Goal: Contribute content: Add original content to the website for others to see

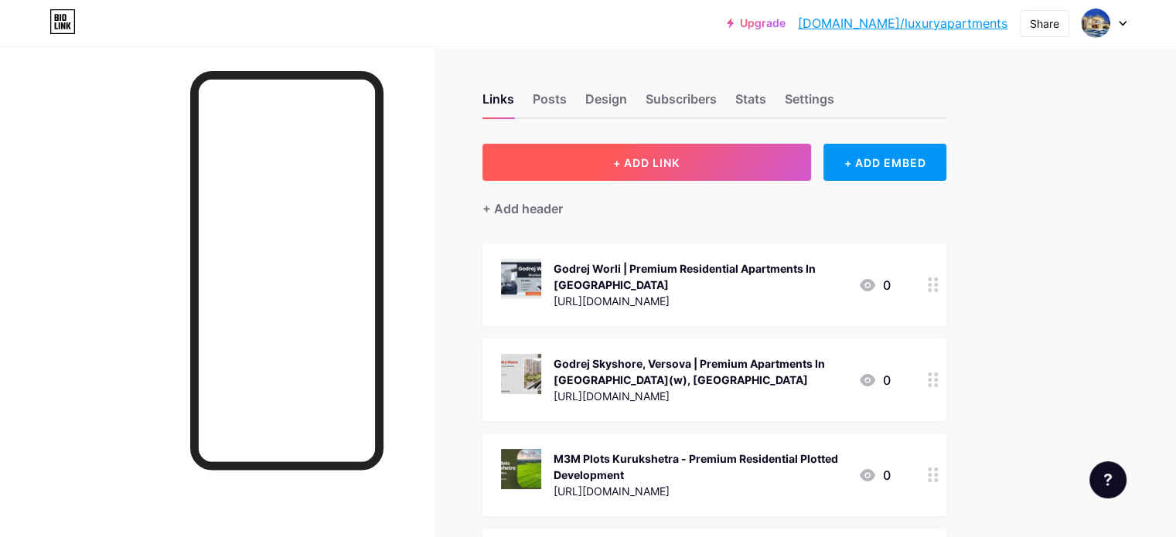
click at [680, 166] on span "+ ADD LINK" at bounding box center [646, 162] width 66 height 13
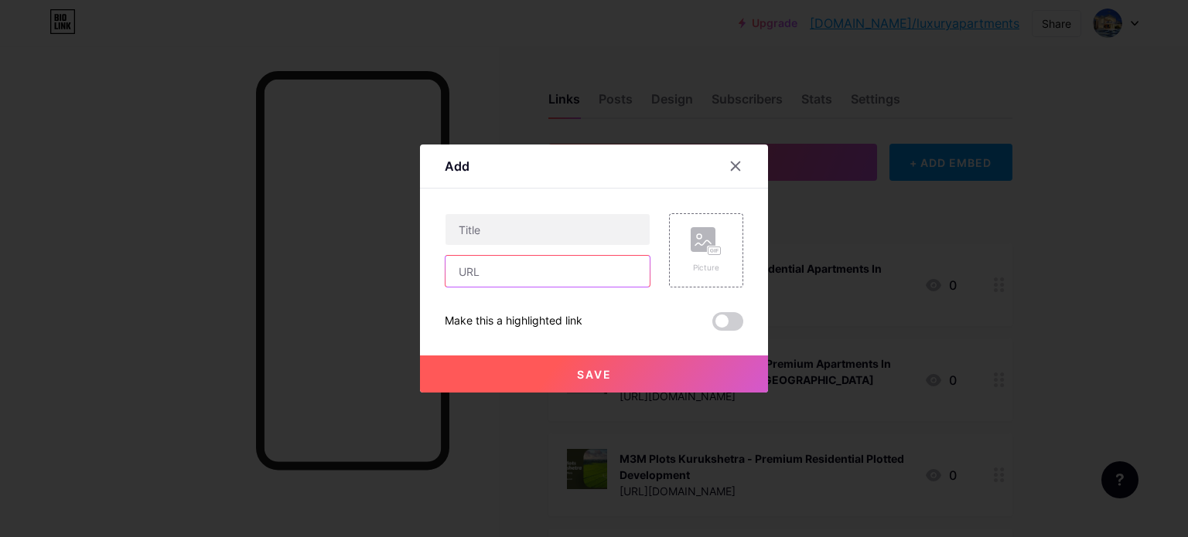
click at [481, 265] on input "text" at bounding box center [547, 271] width 204 height 31
paste input "[URL][DOMAIN_NAME]"
type input "[URL][DOMAIN_NAME]"
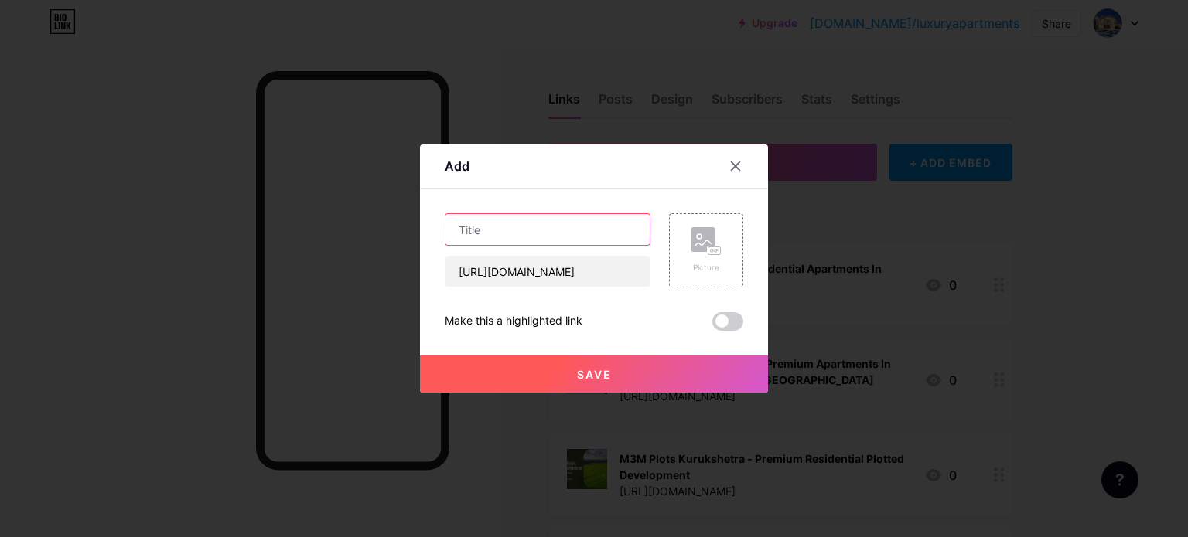
scroll to position [0, 0]
click at [533, 230] on input "text" at bounding box center [547, 229] width 204 height 31
click at [510, 220] on input "text" at bounding box center [547, 229] width 204 height 31
paste input "Sobha Parel | Premium Residential Apartments In [GEOGRAPHIC_DATA]"
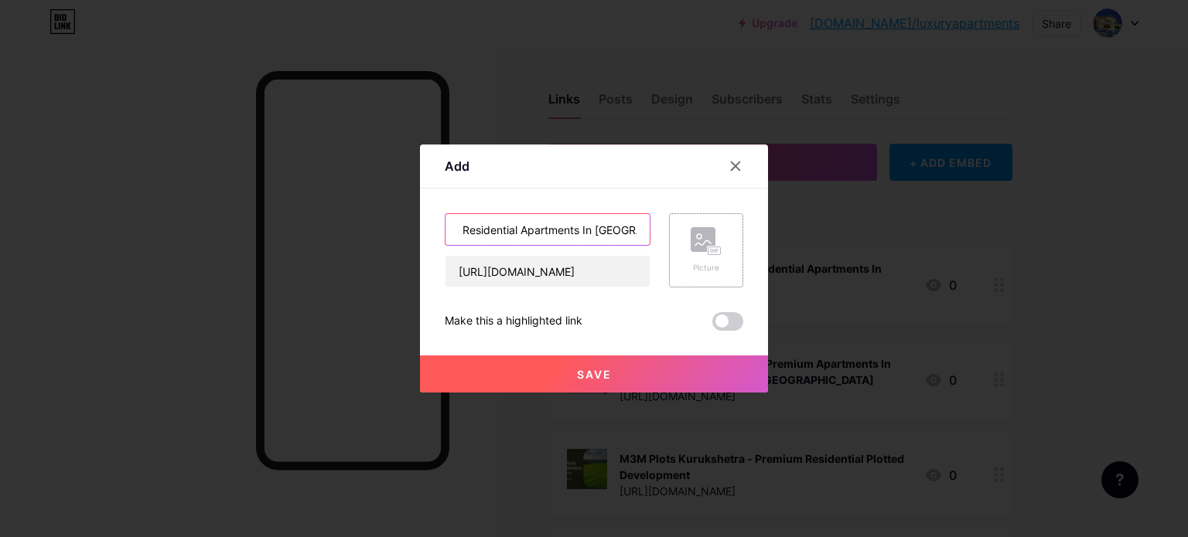
type input "Sobha Parel | Premium Residential Apartments In [GEOGRAPHIC_DATA]"
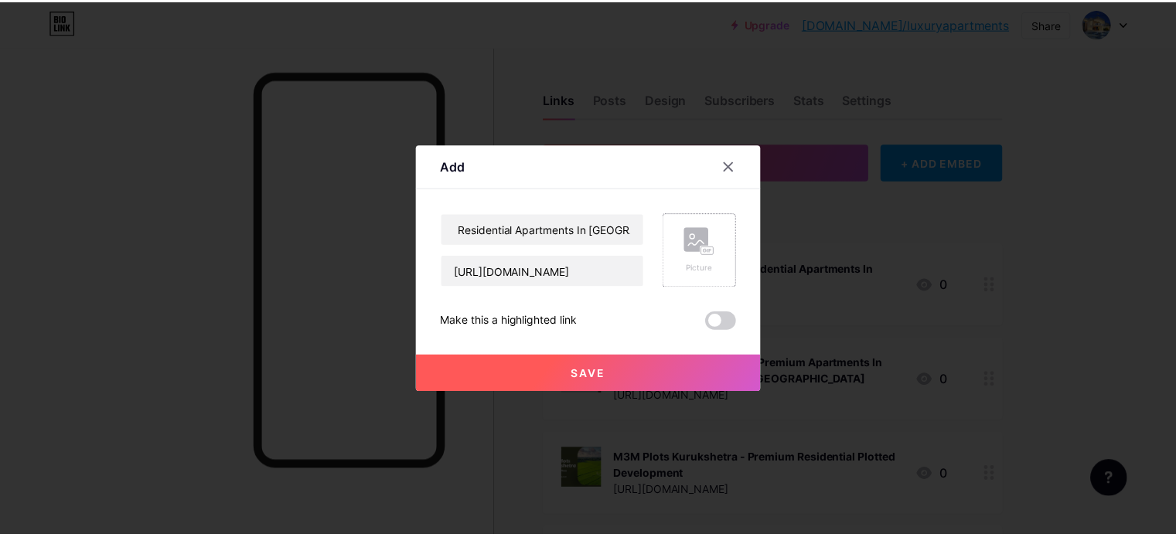
scroll to position [0, 0]
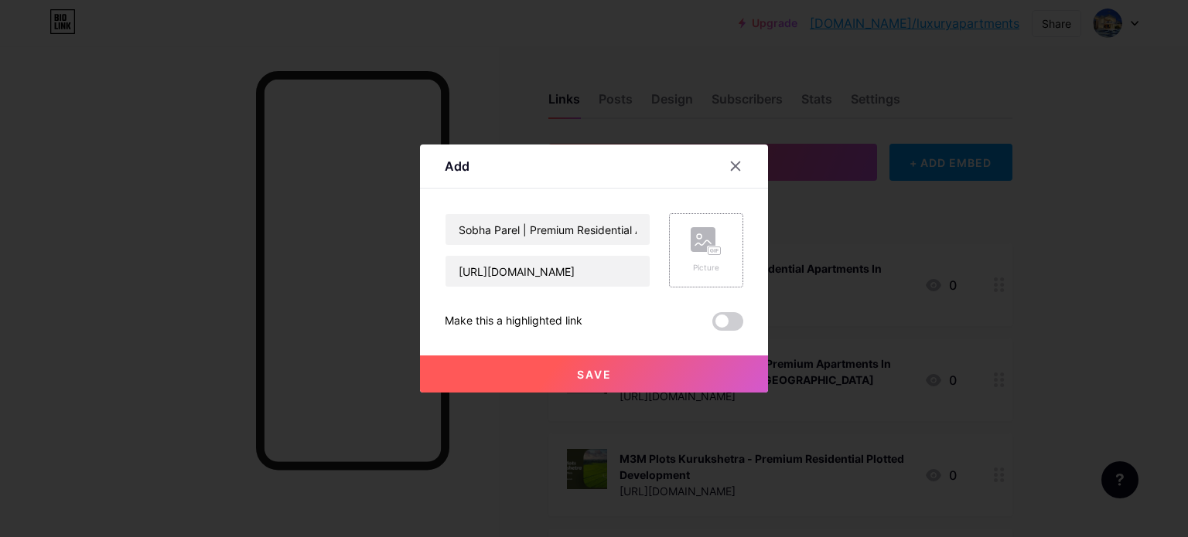
click at [715, 256] on div "Picture" at bounding box center [705, 250] width 31 height 46
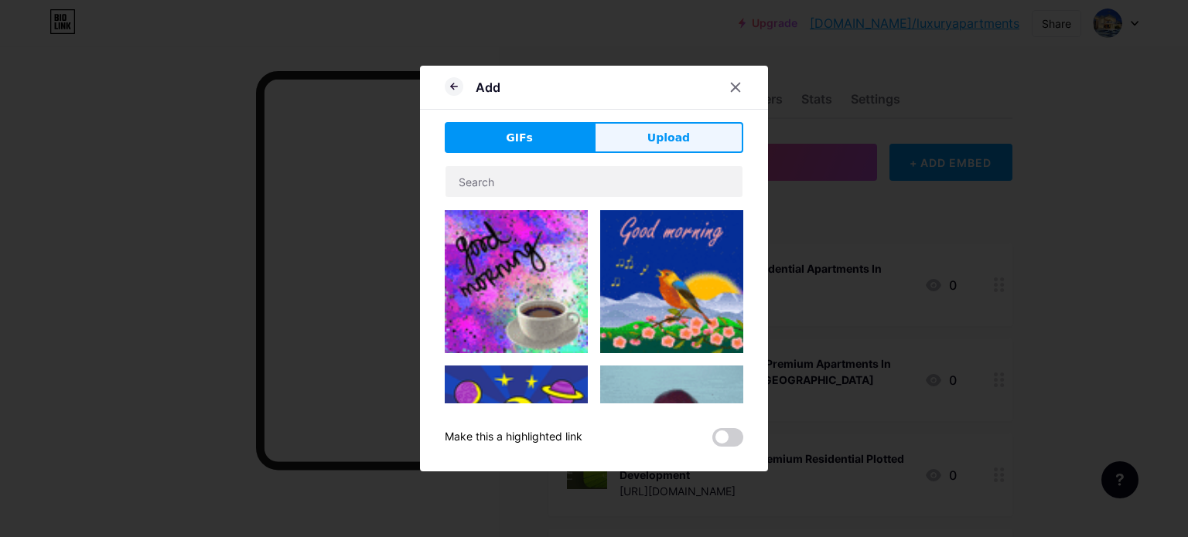
click at [664, 144] on span "Upload" at bounding box center [668, 138] width 43 height 16
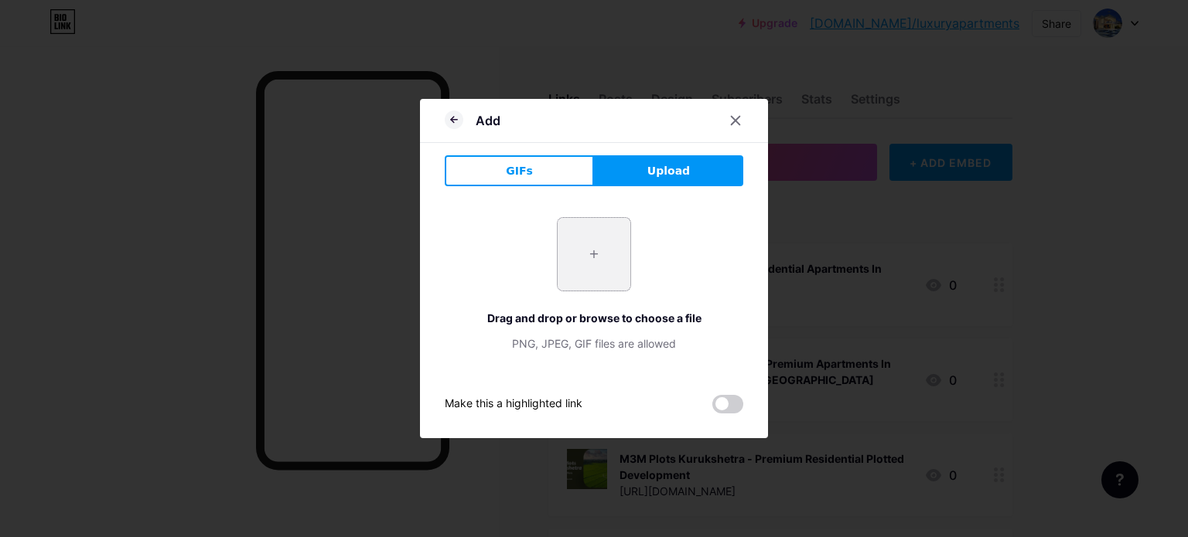
click at [588, 254] on input "file" at bounding box center [593, 254] width 73 height 73
type input "C:\fakepath\1.jpg"
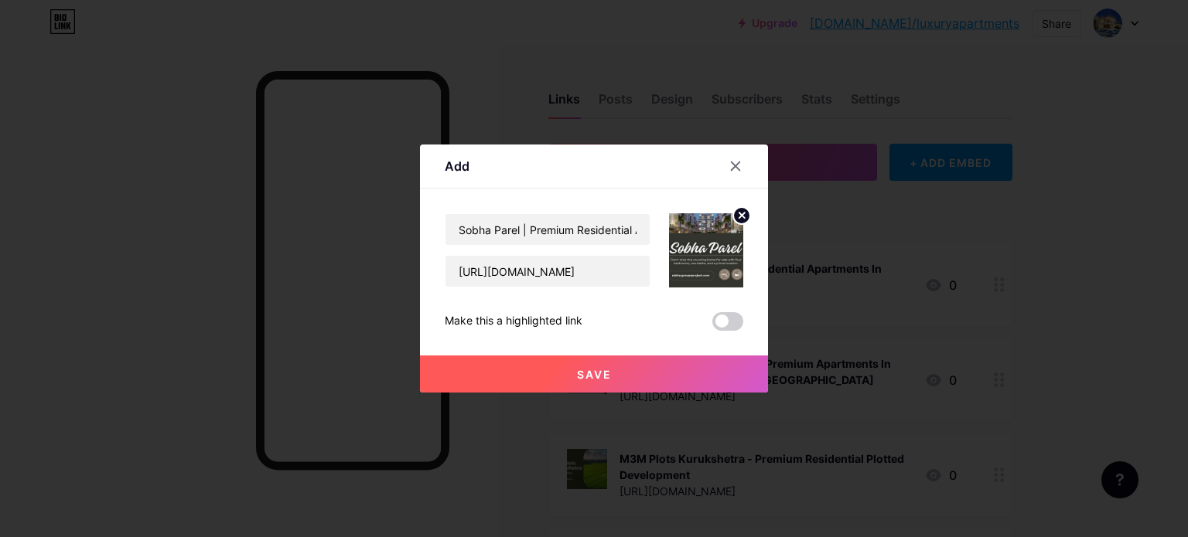
click at [616, 373] on button "Save" at bounding box center [594, 374] width 348 height 37
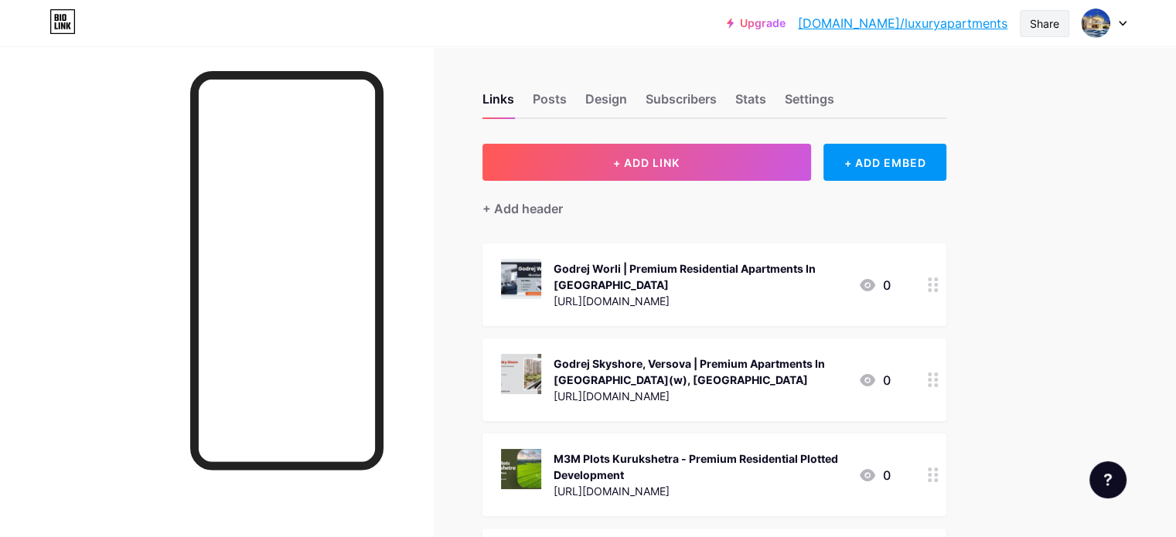
click at [1054, 21] on div "Share" at bounding box center [1044, 23] width 29 height 16
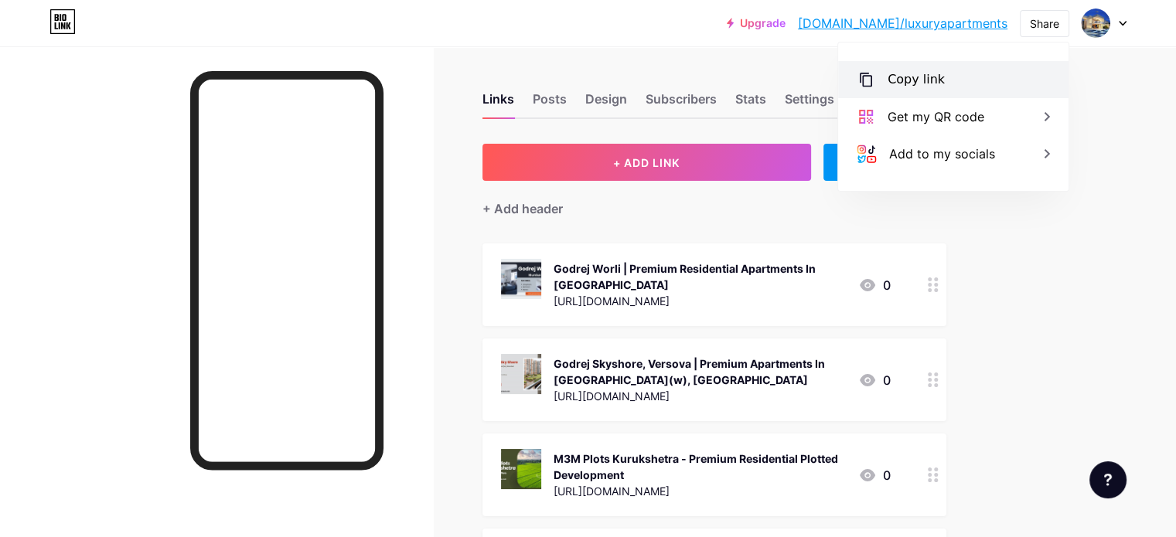
click at [945, 80] on div "Copy link" at bounding box center [953, 79] width 230 height 37
